Goal: Task Accomplishment & Management: Use online tool/utility

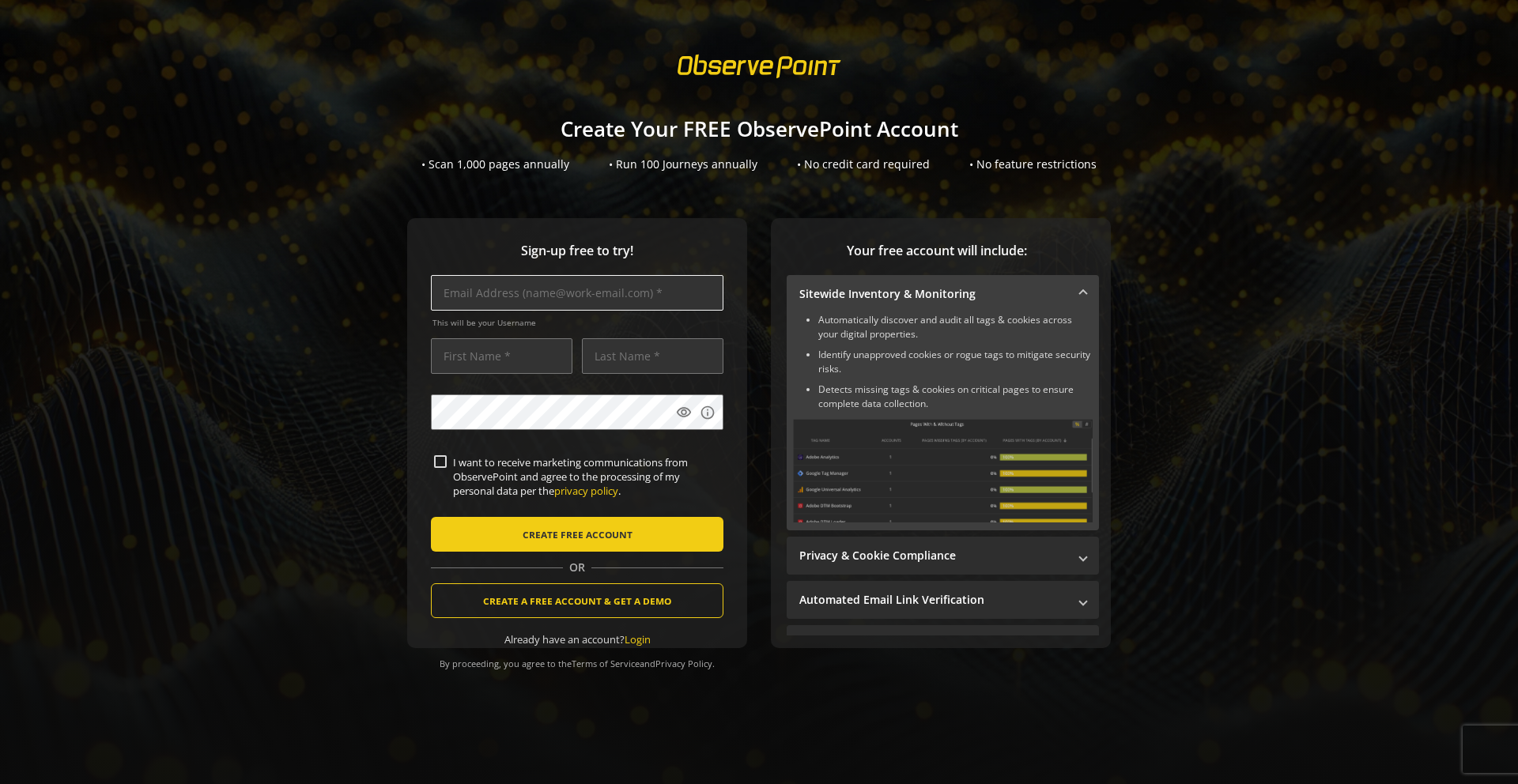
click at [549, 292] on input "text" at bounding box center [576, 292] width 292 height 35
type input "j"
type input "[EMAIL_ADDRESS][DOMAIN_NAME]"
click at [460, 350] on input "text" at bounding box center [501, 356] width 142 height 35
type input "[PERSON_NAME]"
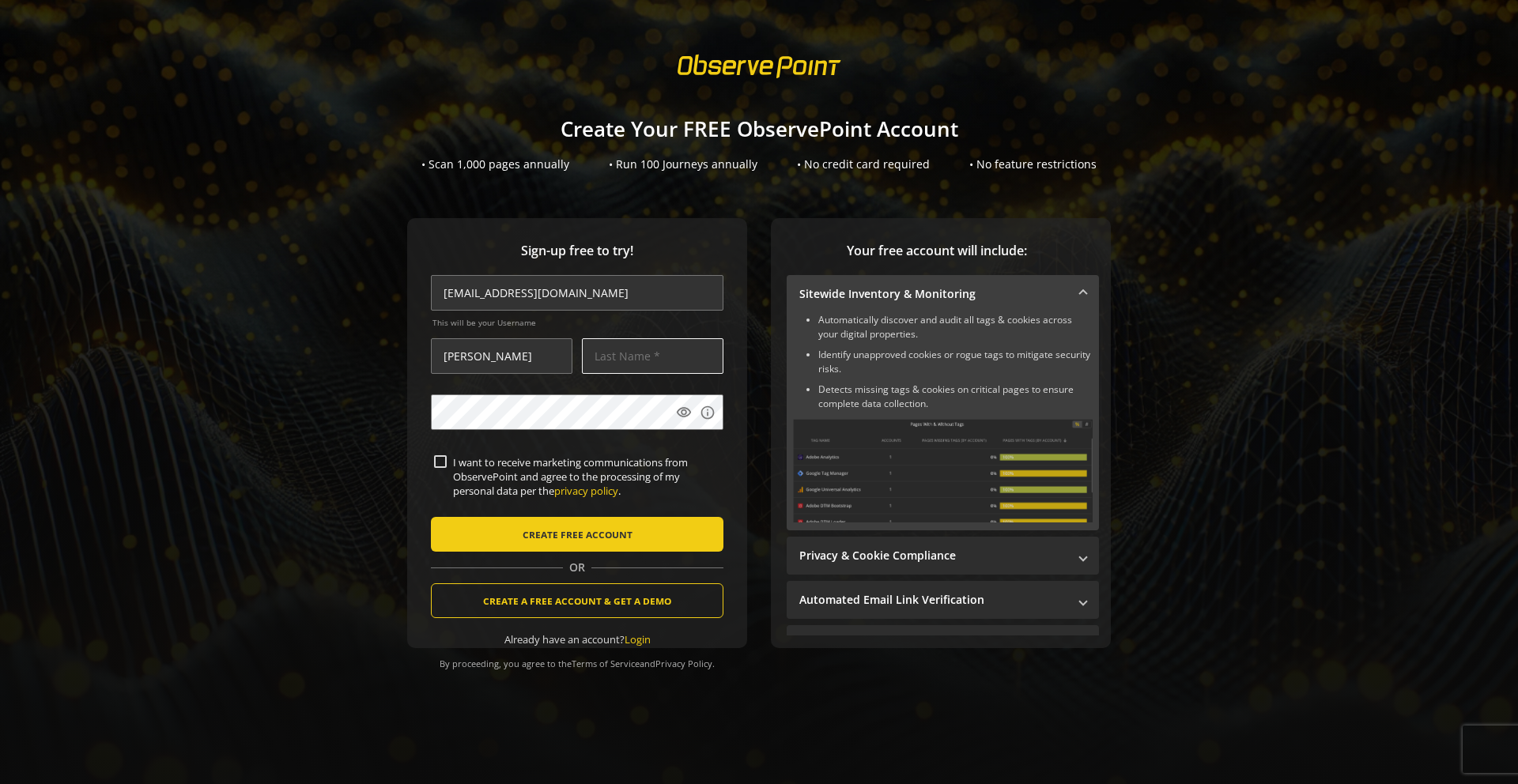
click at [622, 344] on input "text" at bounding box center [652, 356] width 142 height 35
type input "jadhav"
click at [480, 546] on span "submit" at bounding box center [576, 534] width 292 height 38
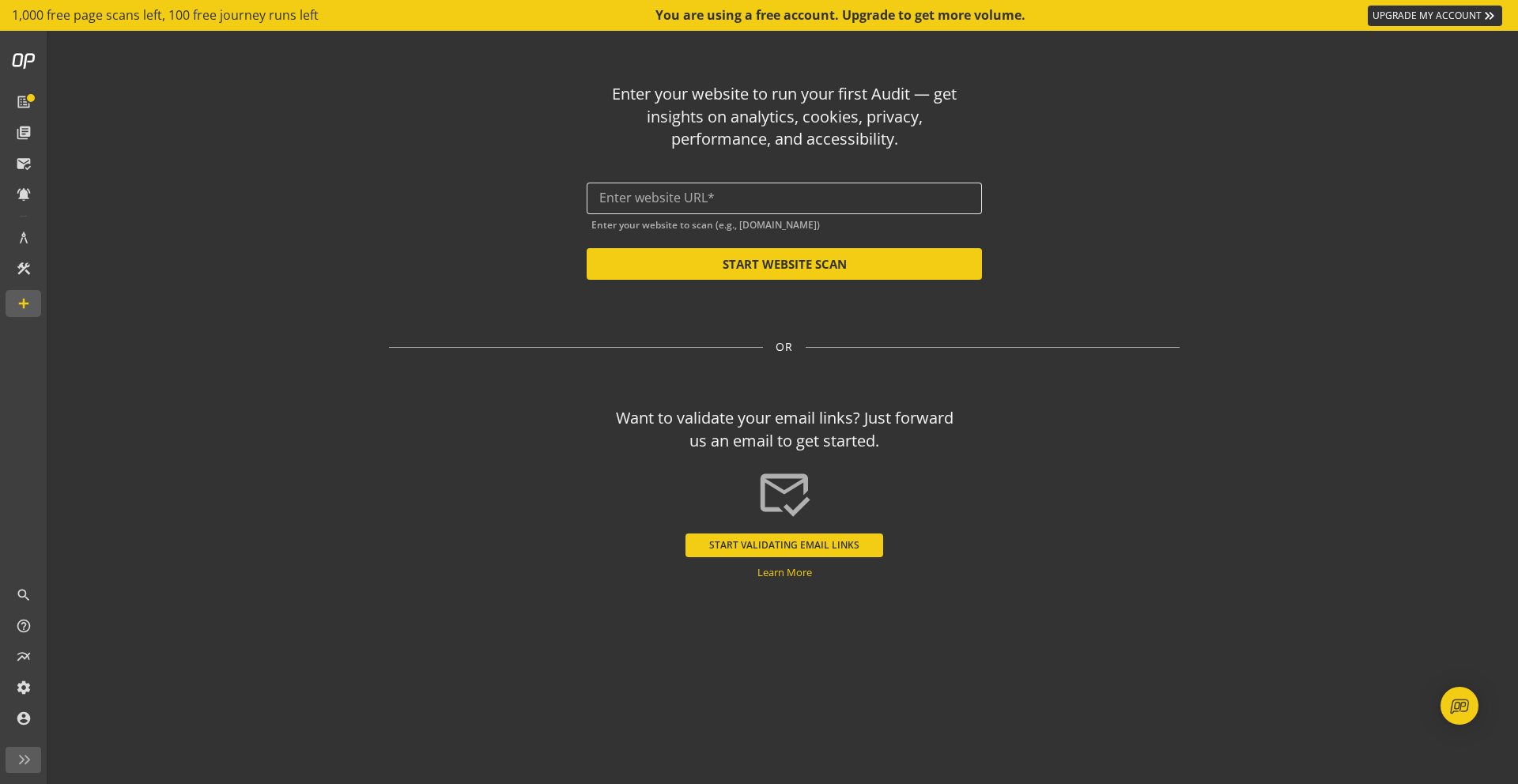
click at [696, 201] on input "text" at bounding box center [783, 198] width 370 height 15
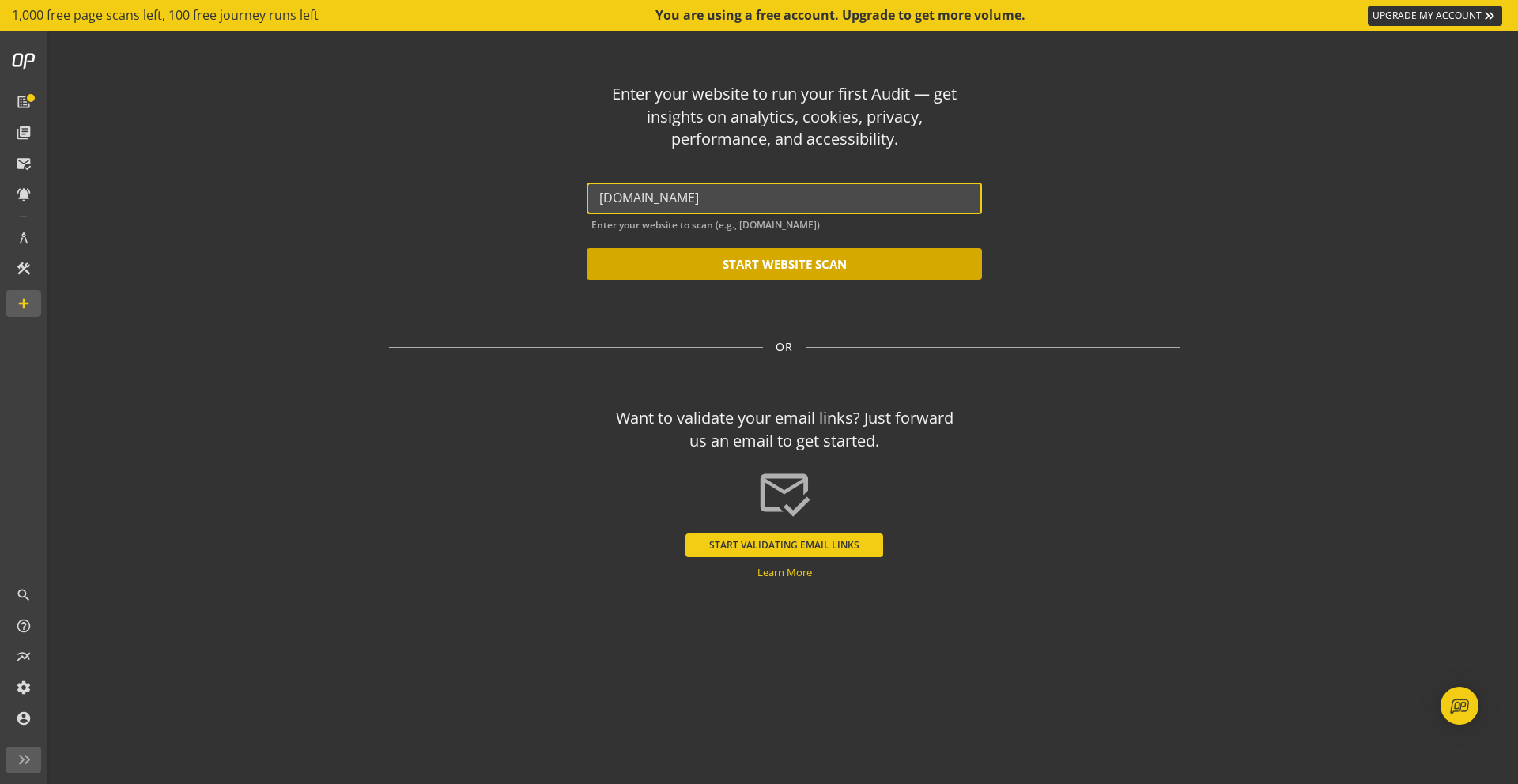
click at [648, 267] on button "START WEBSITE SCAN" at bounding box center [784, 264] width 395 height 32
type input "[URL][DOMAIN_NAME]"
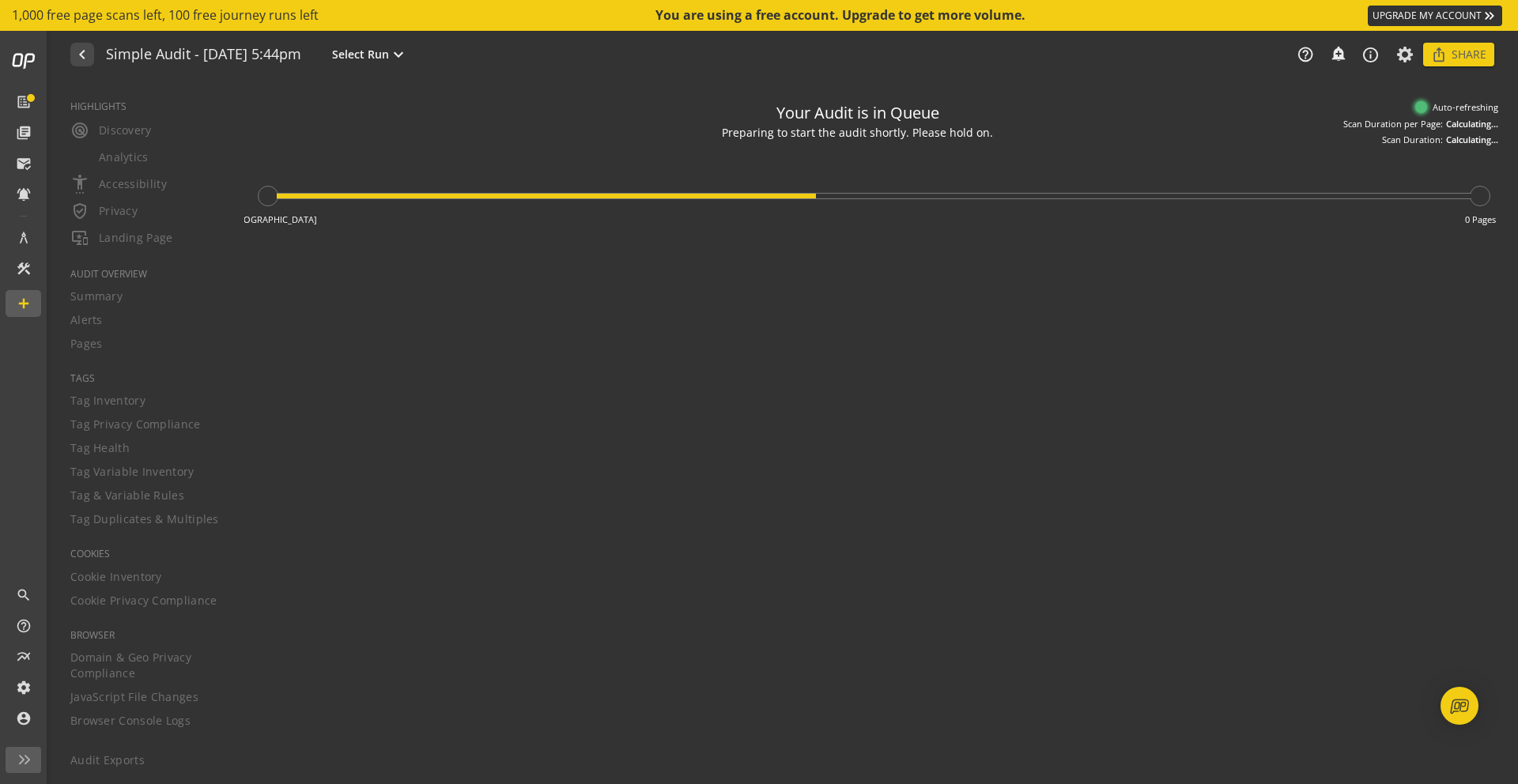
type textarea "Notes can include: -a description of what this audit is validating -changes in …"
